Goal: Find specific page/section: Find specific page/section

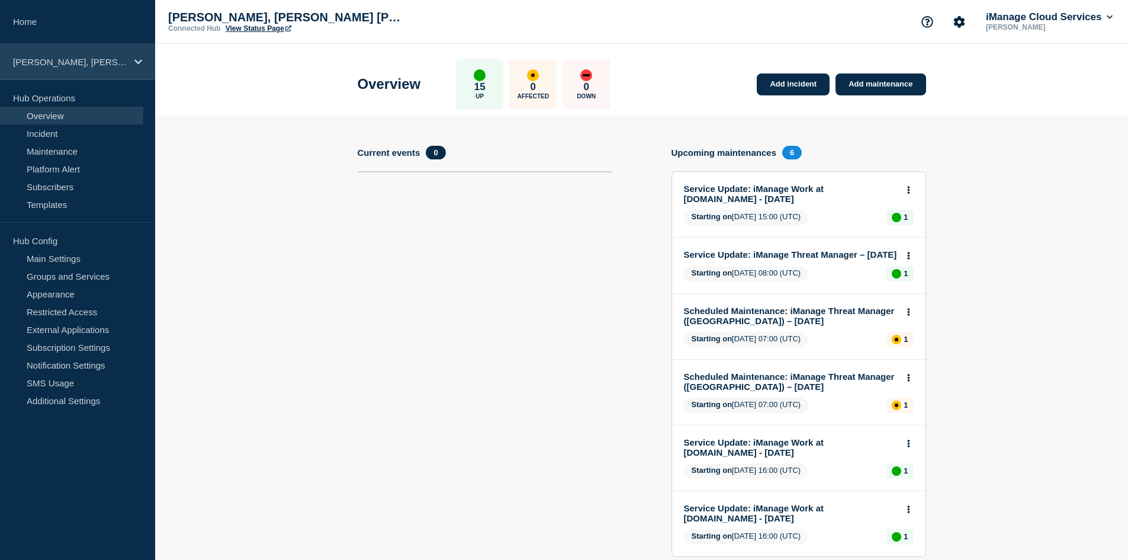
drag, startPoint x: 0, startPoint y: 0, endPoint x: 65, endPoint y: 61, distance: 89.2
click at [65, 61] on p "[PERSON_NAME], [PERSON_NAME] [PERSON_NAME], [PERSON_NAME] e [PERSON_NAME] Advog…" at bounding box center [70, 62] width 114 height 10
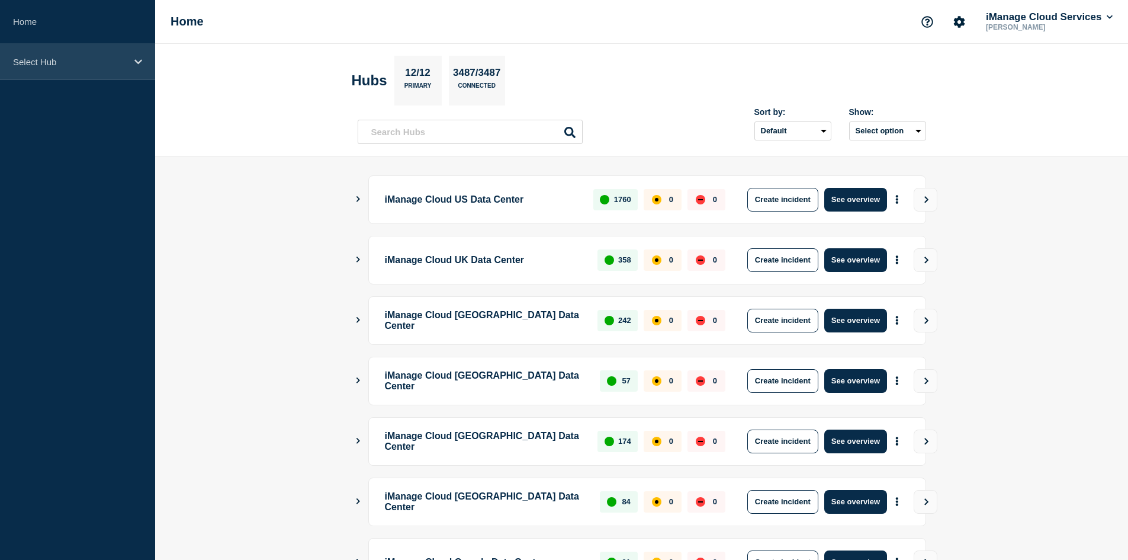
click at [28, 46] on div "Select Hub" at bounding box center [77, 62] width 155 height 36
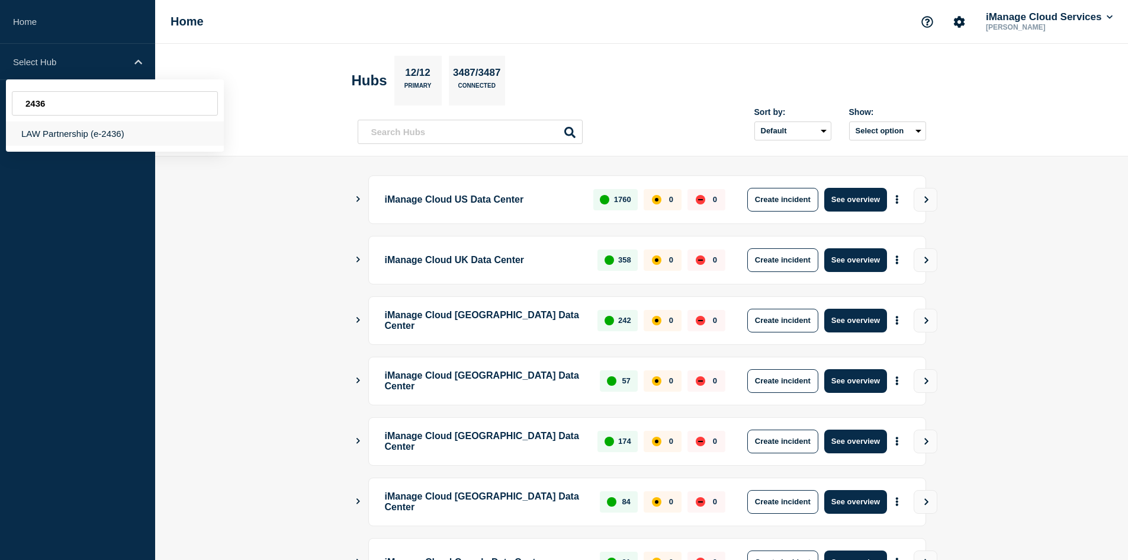
type input "2436"
click at [91, 138] on div "LAW Partnership (e-2436)" at bounding box center [115, 133] width 218 height 24
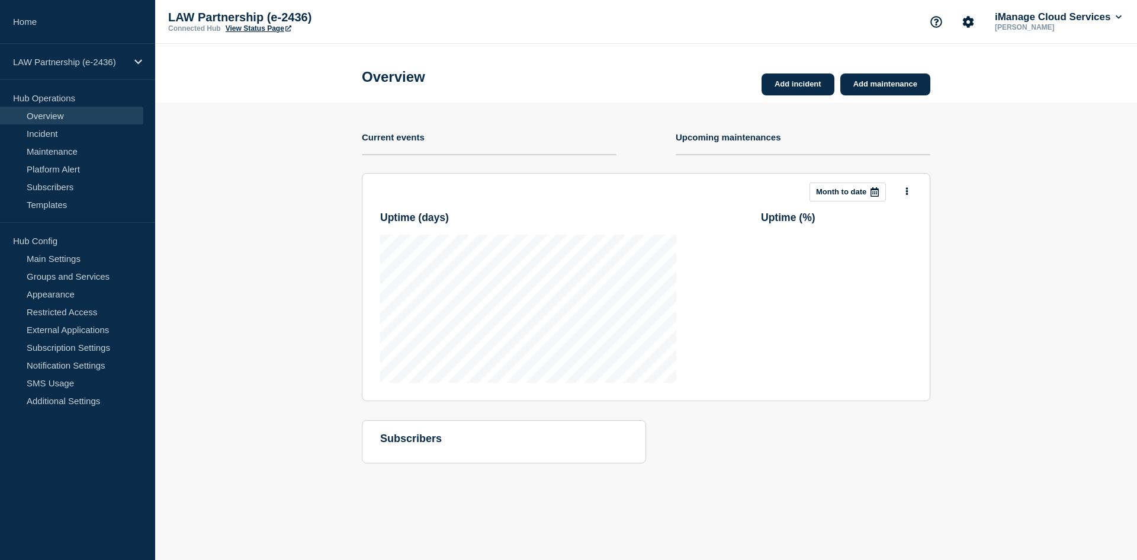
click at [277, 30] on link "View Status Page" at bounding box center [259, 28] width 66 height 8
